Goal: Find contact information: Find contact information

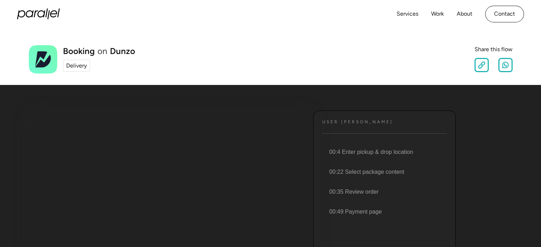
click at [79, 68] on div "Delivery" at bounding box center [76, 65] width 21 height 9
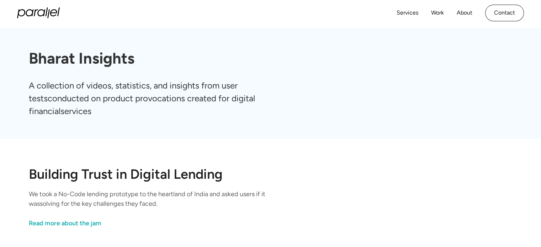
click at [505, 9] on link "Contact" at bounding box center [504, 13] width 39 height 17
